Goal: Register for event/course

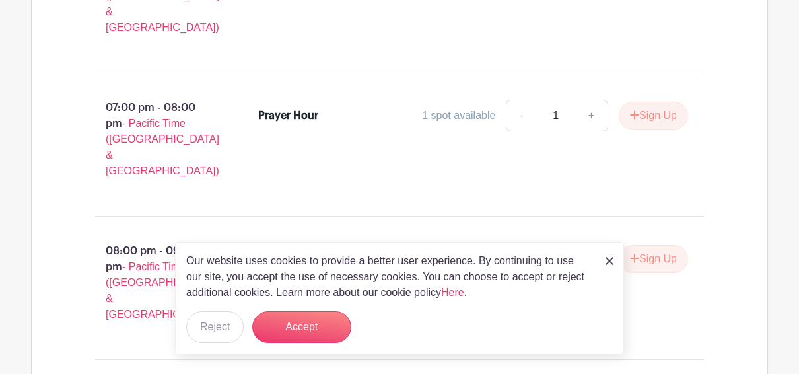
scroll to position [2756, 0]
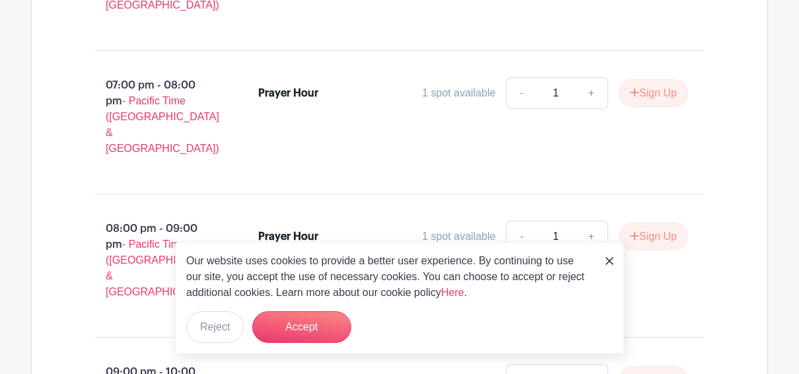
click at [612, 257] on img at bounding box center [609, 261] width 8 height 8
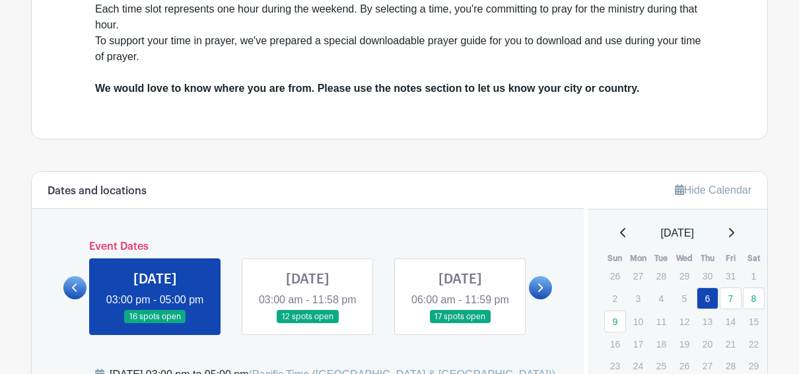
scroll to position [512, 0]
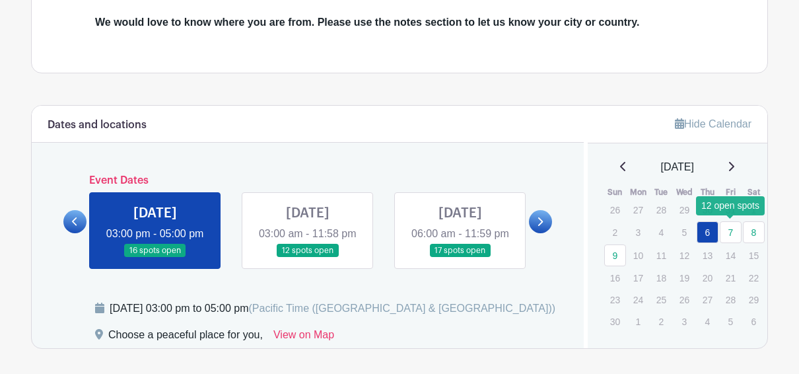
click at [729, 229] on link "7" at bounding box center [730, 232] width 22 height 22
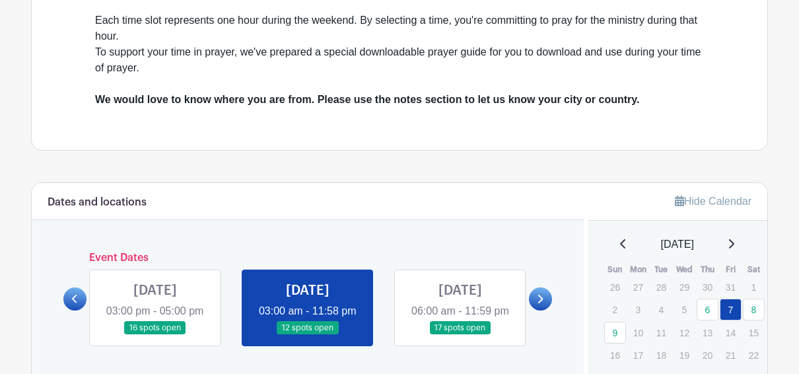
scroll to position [519, 0]
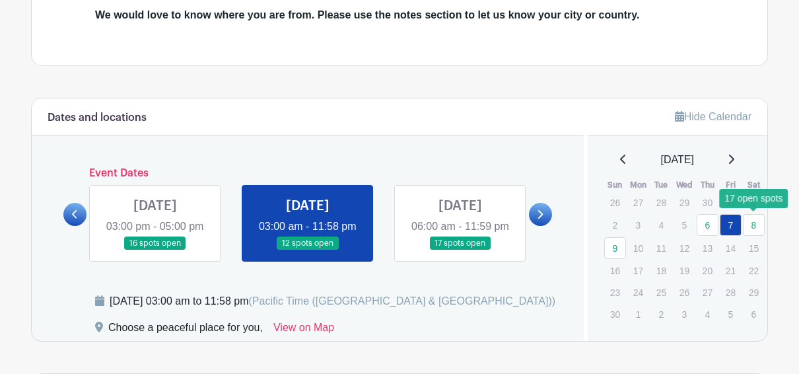
click at [757, 224] on link "8" at bounding box center [754, 225] width 22 height 22
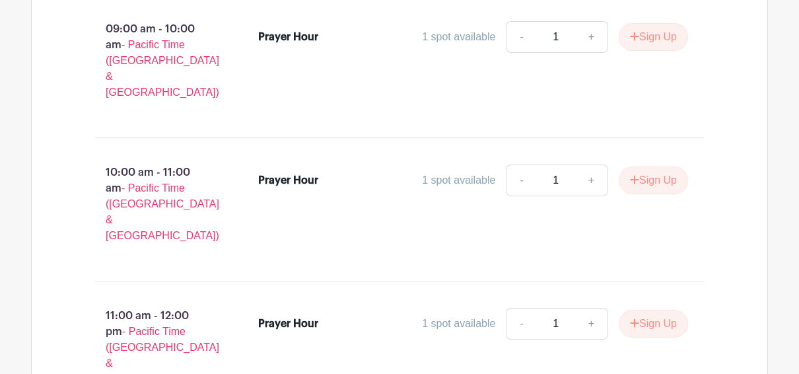
scroll to position [1377, 0]
